Goal: Find contact information: Obtain details needed to contact an individual or organization

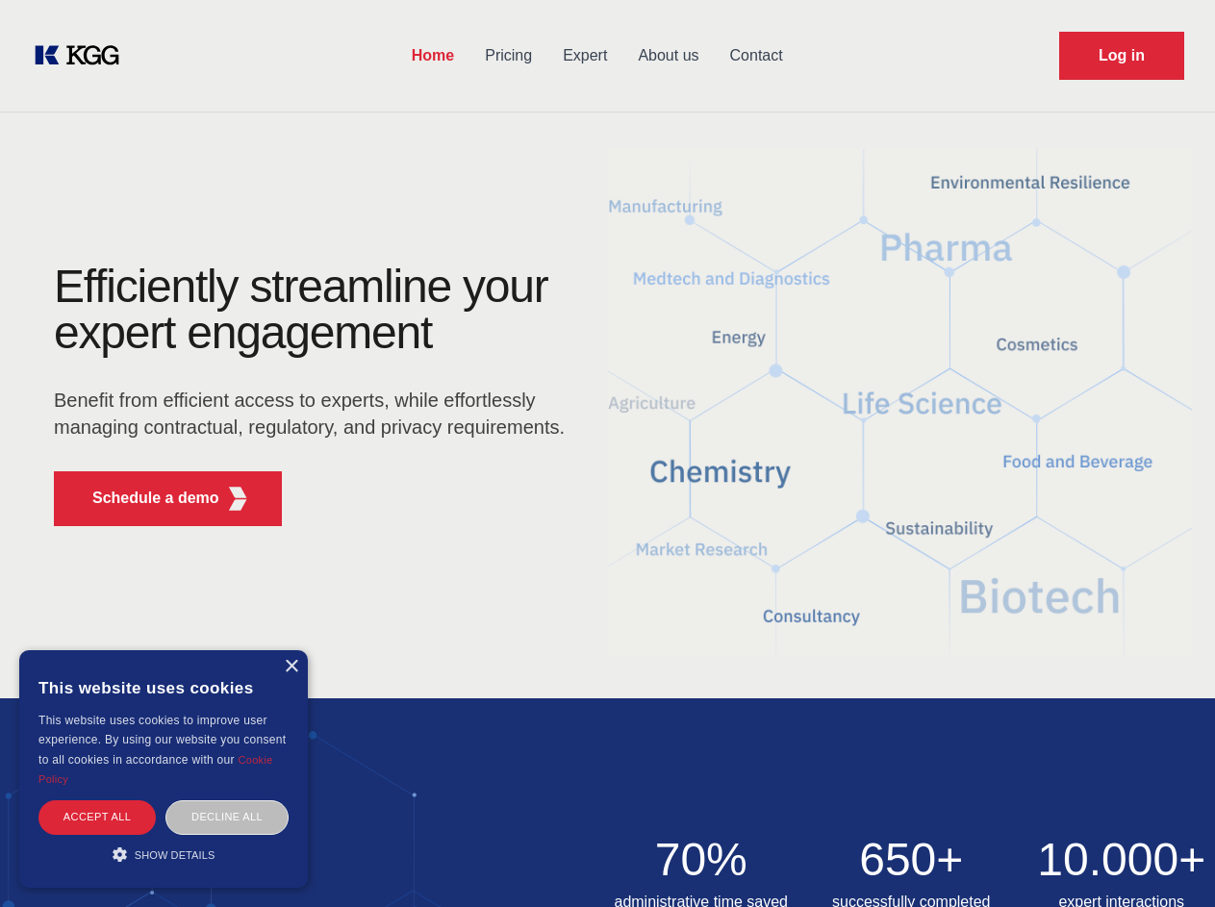
click at [607, 453] on div "Efficiently streamline your expert engagement Benefit from efficient access to …" at bounding box center [315, 403] width 585 height 278
click at [144, 498] on p "Schedule a demo" at bounding box center [155, 498] width 127 height 23
click at [291, 667] on div "× This website uses cookies This website uses cookies to improve user experienc…" at bounding box center [163, 769] width 289 height 238
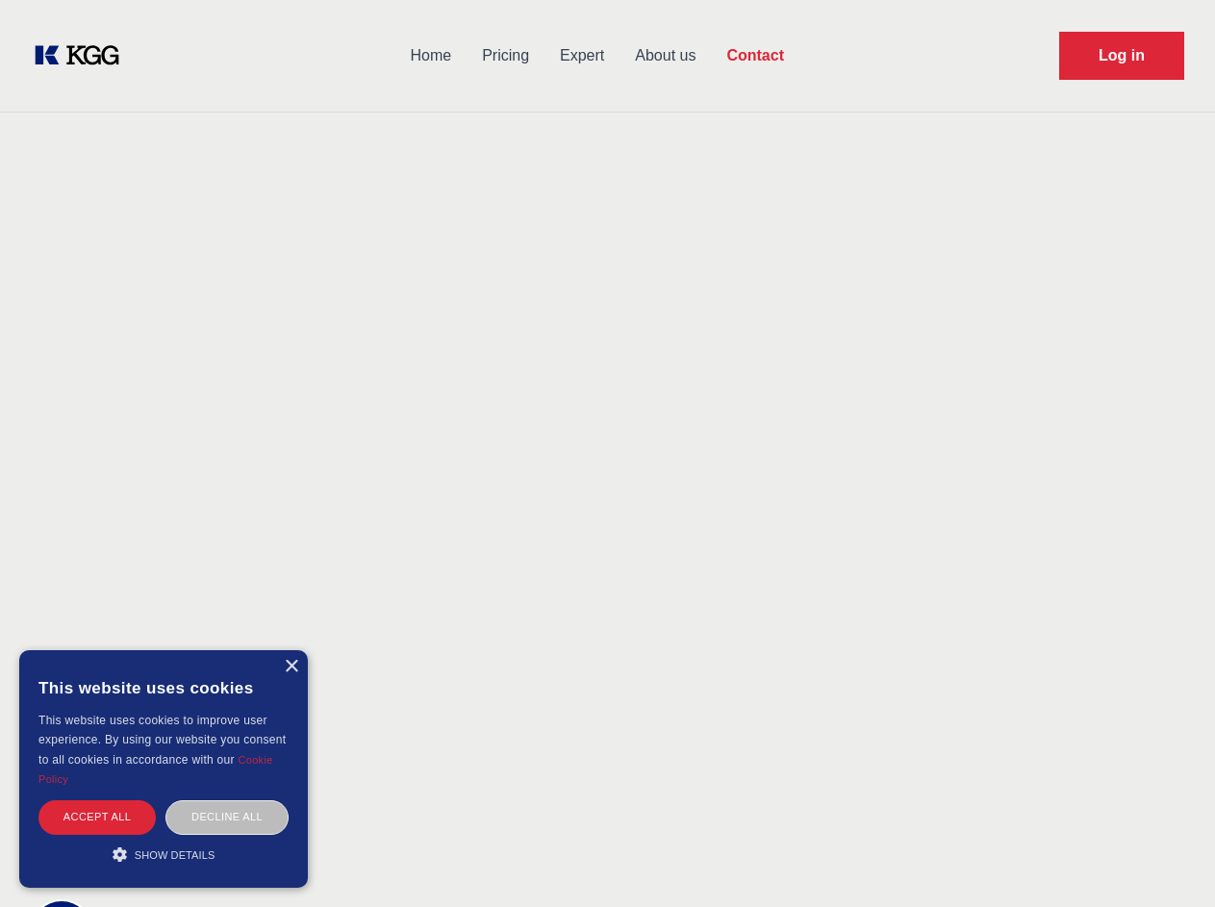
click at [97, 817] on div "Accept all" at bounding box center [96, 818] width 117 height 34
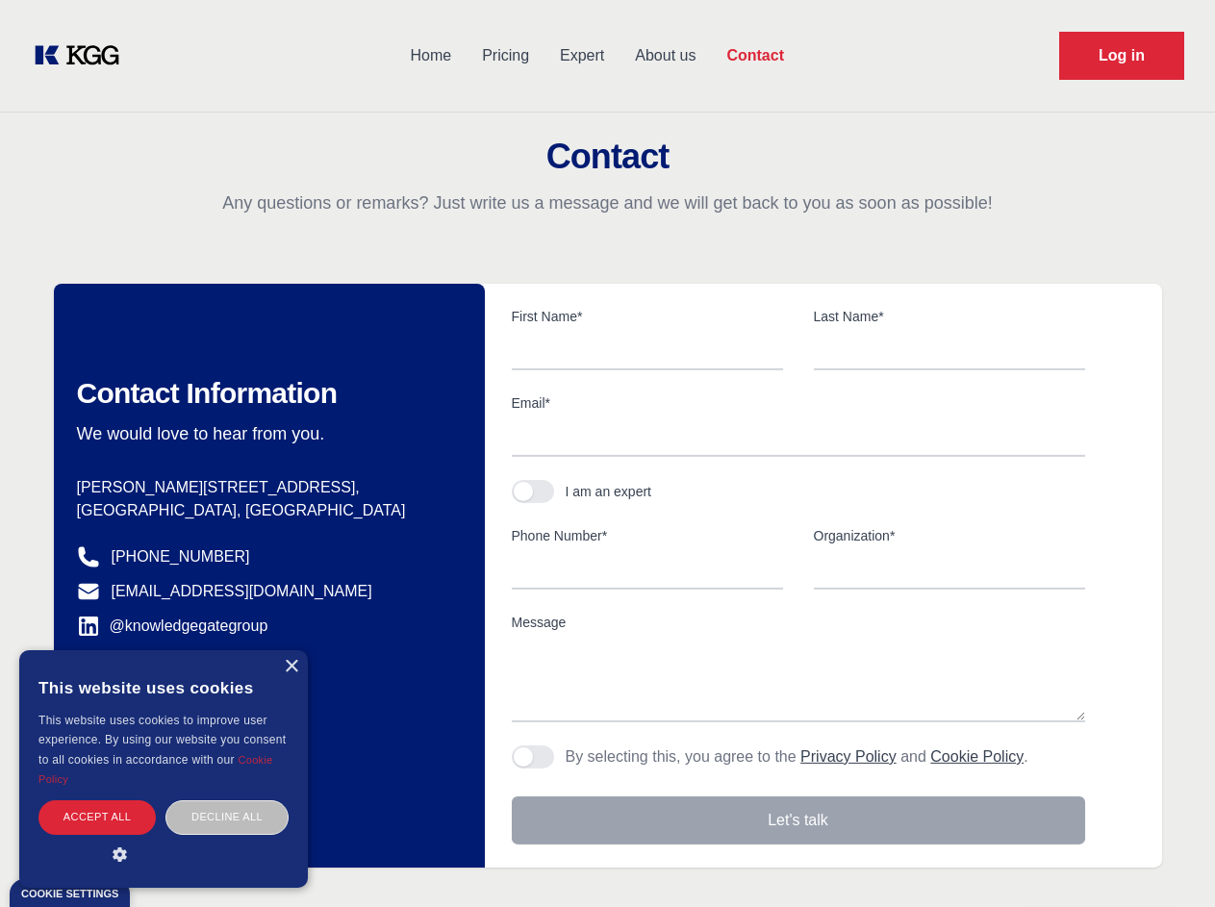
click at [227, 817] on div "Contact Information We would love to hear from you. Postal address [PERSON_NAME…" at bounding box center [269, 576] width 431 height 584
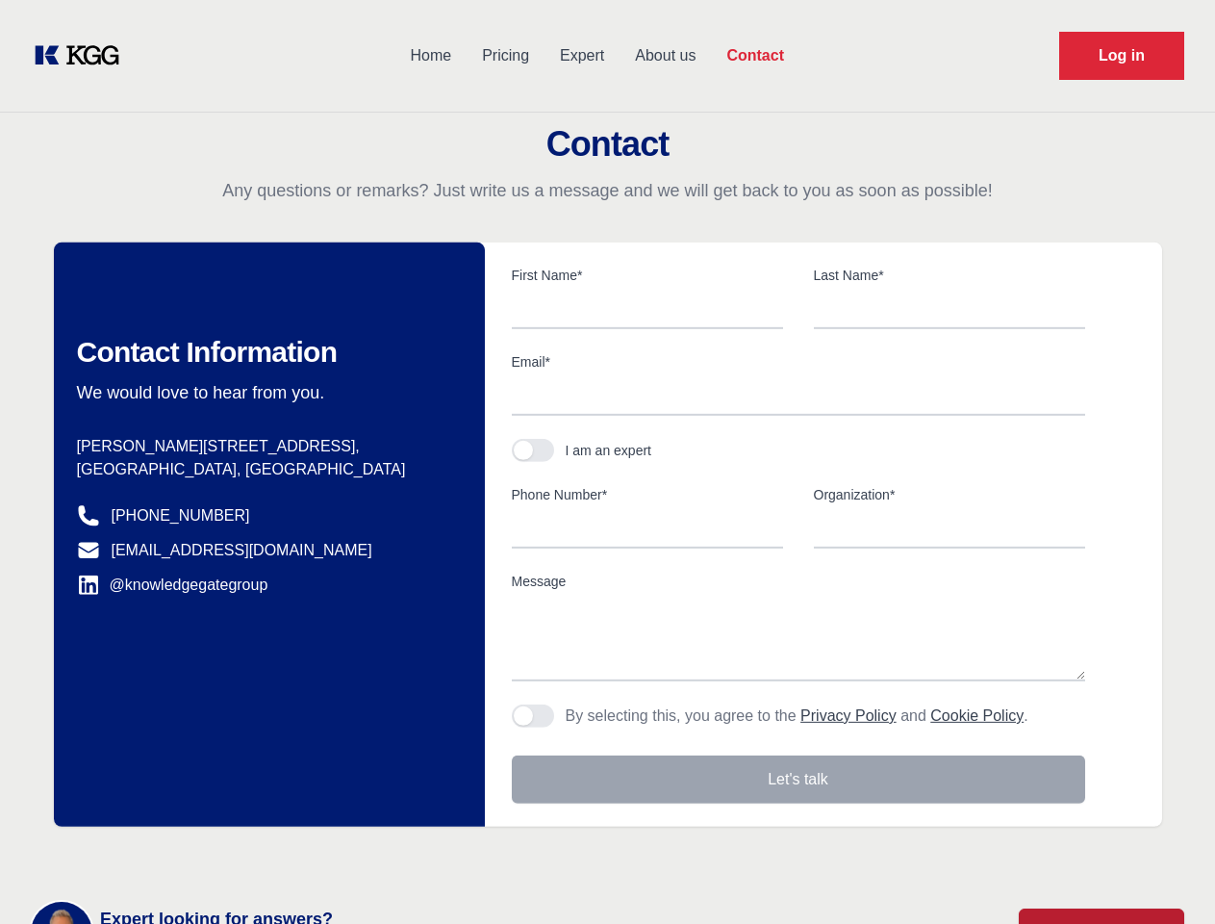
click at [164, 854] on main "Contact Any questions or remarks? Just write us a message and we will get back …" at bounding box center [607, 501] width 1215 height 1002
